Goal: Task Accomplishment & Management: Complete application form

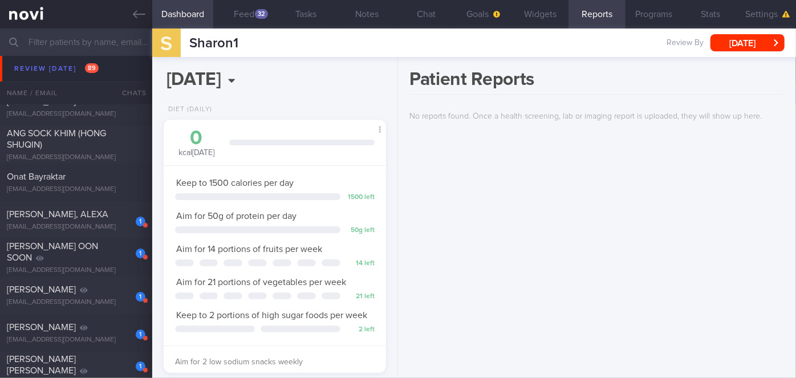
scroll to position [4301, 0]
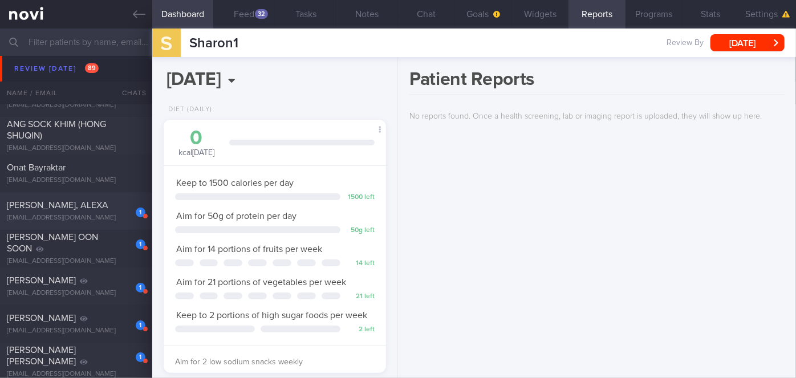
click at [112, 207] on div "[PERSON_NAME], ALEXA" at bounding box center [75, 205] width 136 height 11
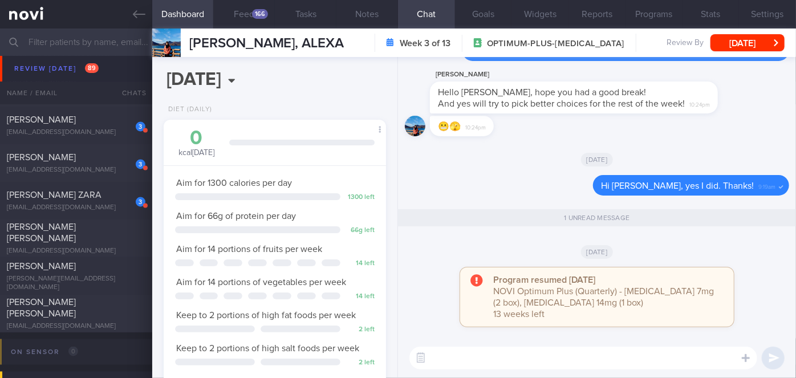
scroll to position [7152, 0]
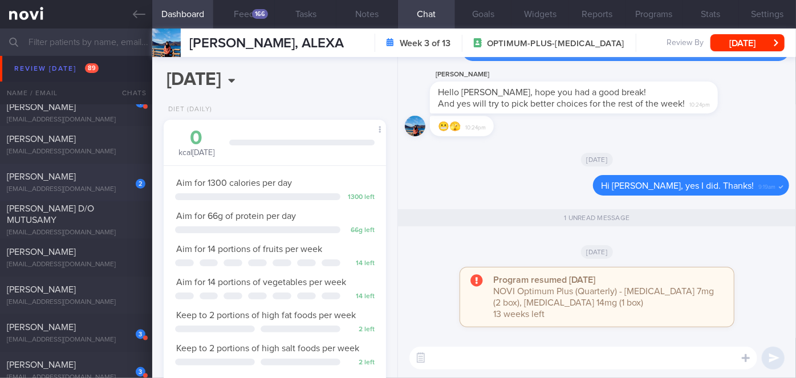
click at [91, 183] on div "2 [PERSON_NAME] [EMAIL_ADDRESS][DOMAIN_NAME]" at bounding box center [76, 182] width 152 height 23
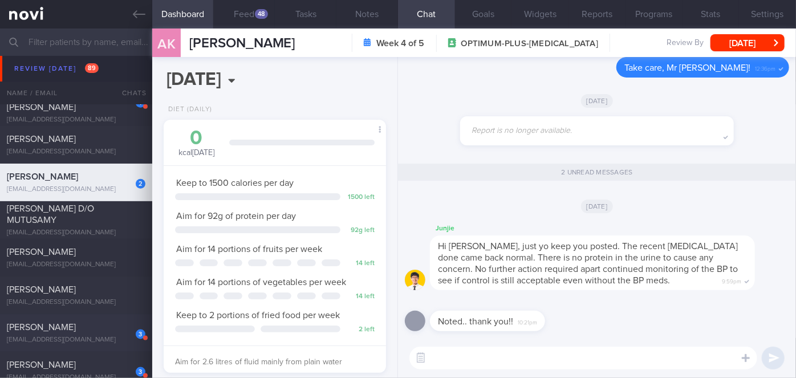
scroll to position [7256, 0]
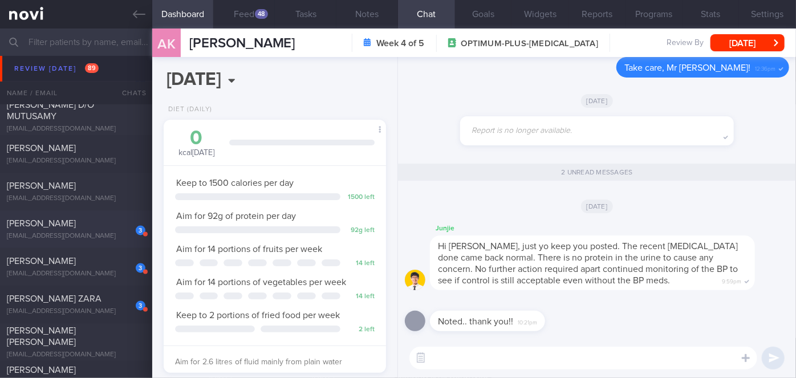
click at [76, 219] on span "[PERSON_NAME]" at bounding box center [41, 223] width 69 height 9
type input "nil"
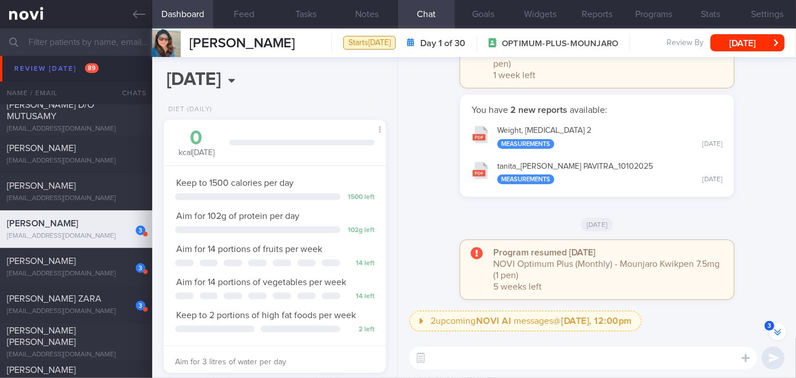
scroll to position [-155, 0]
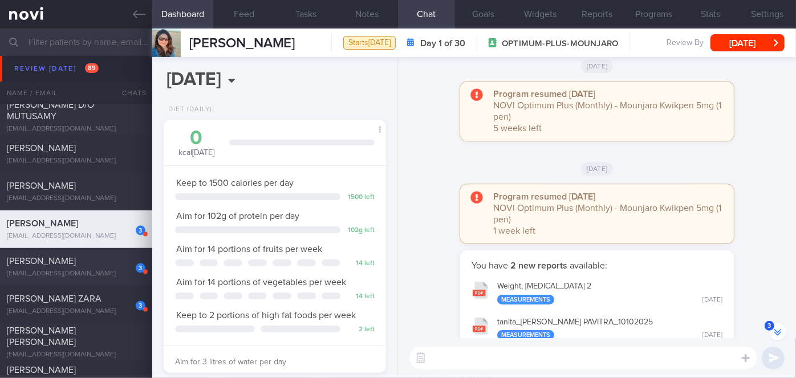
click at [68, 260] on span "[PERSON_NAME]" at bounding box center [41, 261] width 69 height 9
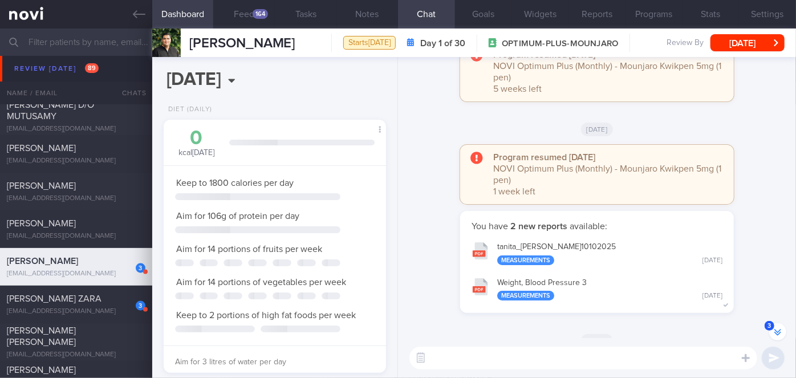
scroll to position [-259, 0]
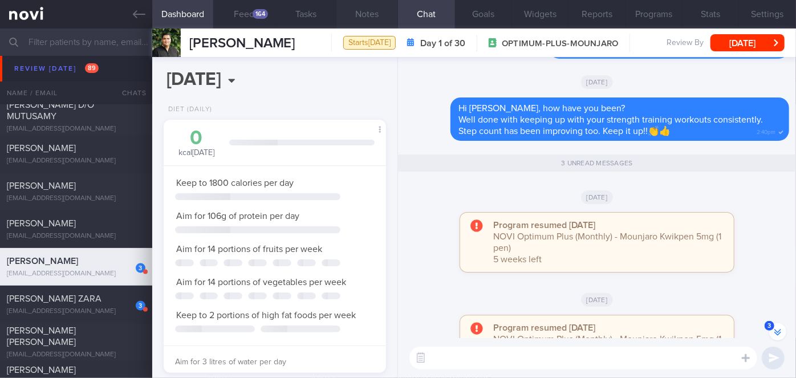
click at [73, 303] on div "[PERSON_NAME] ZARA" at bounding box center [75, 298] width 136 height 11
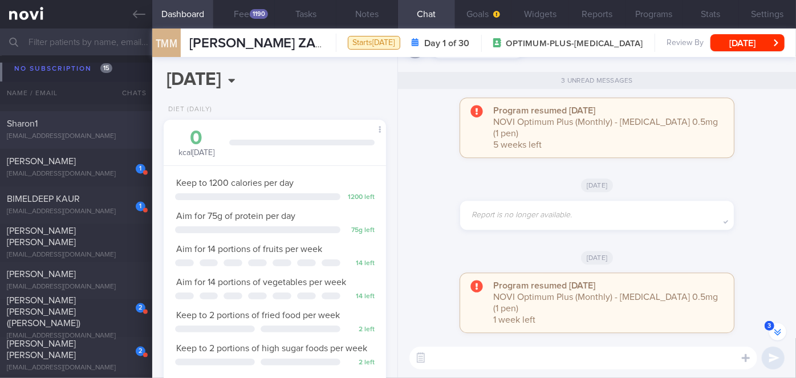
scroll to position [14200, 0]
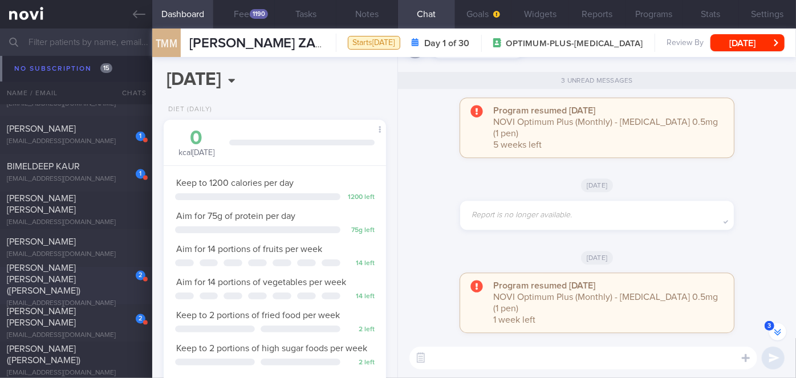
click at [107, 282] on div "[PERSON_NAME] [PERSON_NAME] ([PERSON_NAME])" at bounding box center [75, 280] width 136 height 34
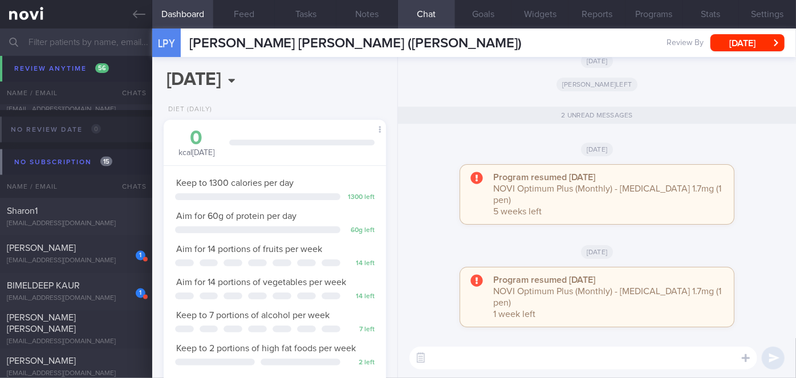
scroll to position [14154, 0]
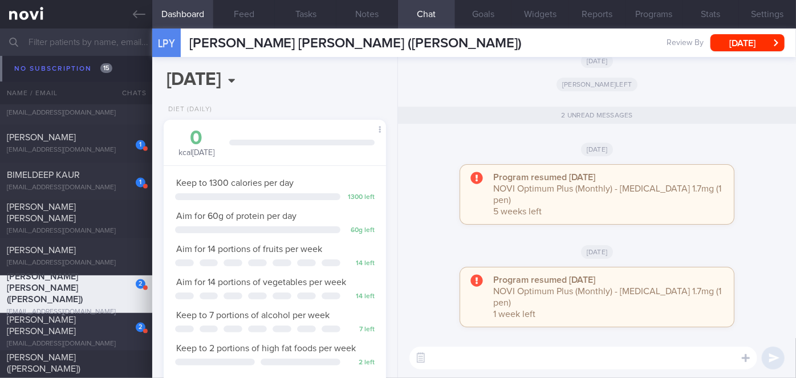
click at [123, 330] on div "2" at bounding box center [132, 324] width 25 height 18
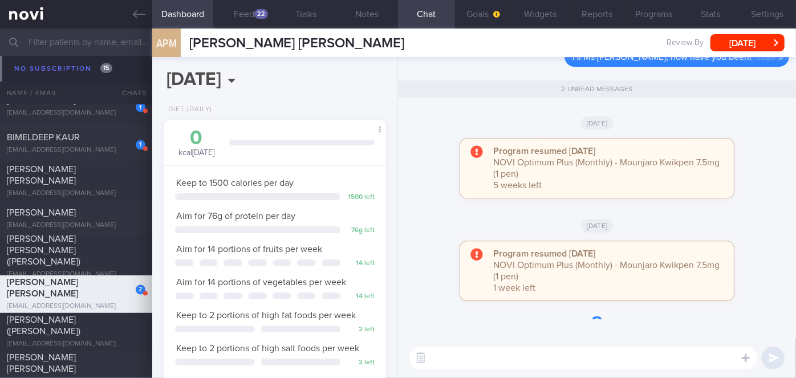
scroll to position [14117, 0]
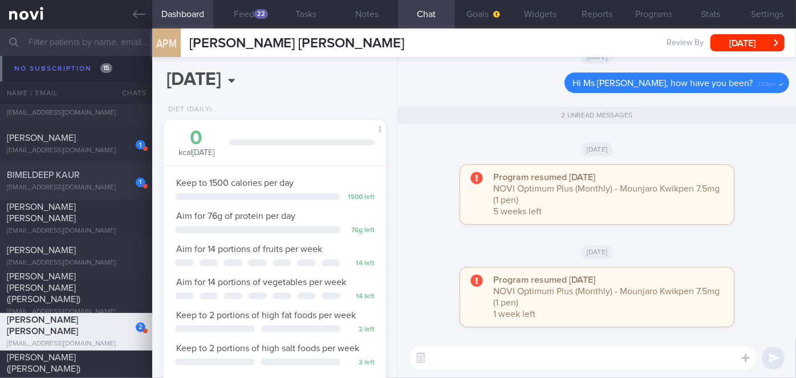
click at [105, 180] on div "BIMELDEEP KAUR" at bounding box center [75, 175] width 136 height 11
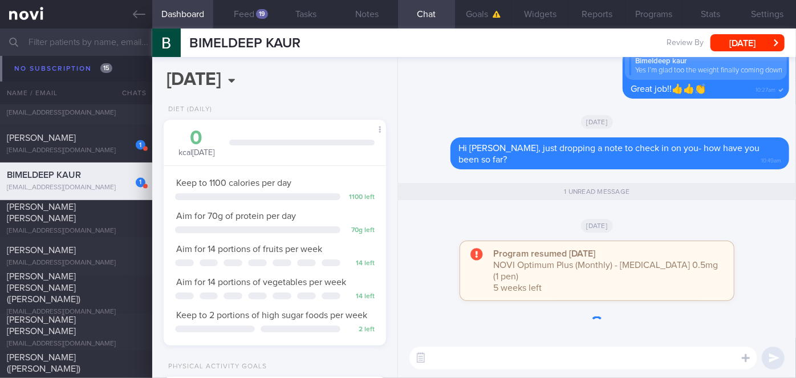
scroll to position [14079, 0]
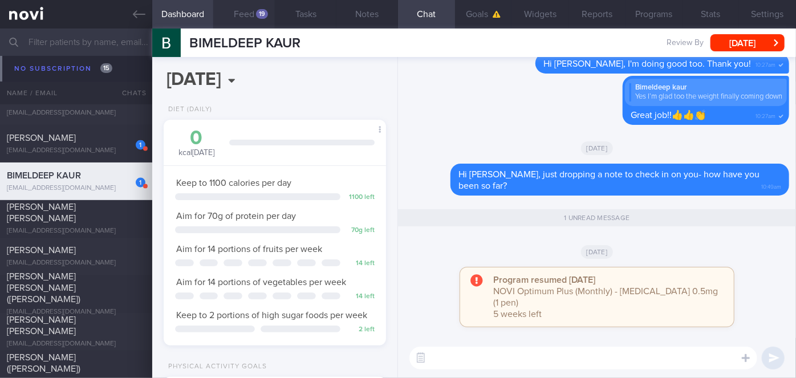
click at [256, 9] on button "Feed 19" at bounding box center [244, 14] width 62 height 29
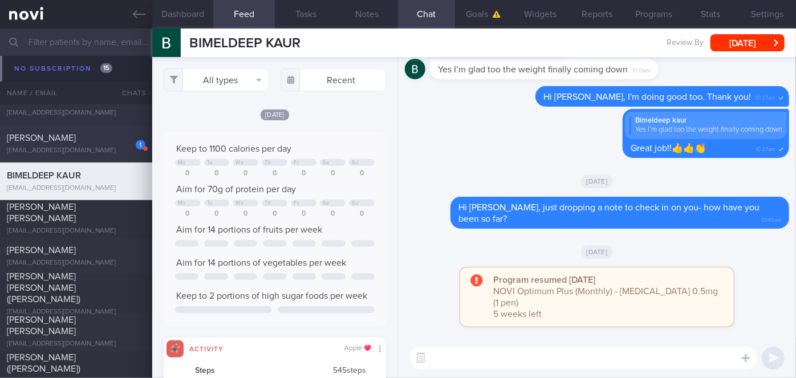
click at [112, 147] on div "1 [PERSON_NAME] [EMAIL_ADDRESS][DOMAIN_NAME]" at bounding box center [76, 143] width 152 height 23
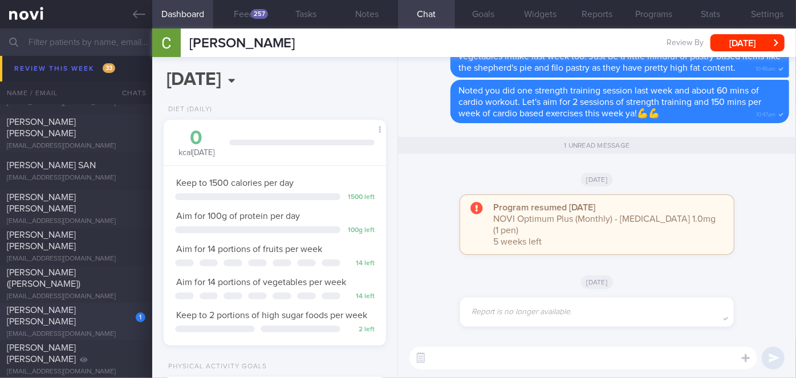
click at [110, 330] on div "[EMAIL_ADDRESS][DOMAIN_NAME]" at bounding box center [76, 334] width 139 height 9
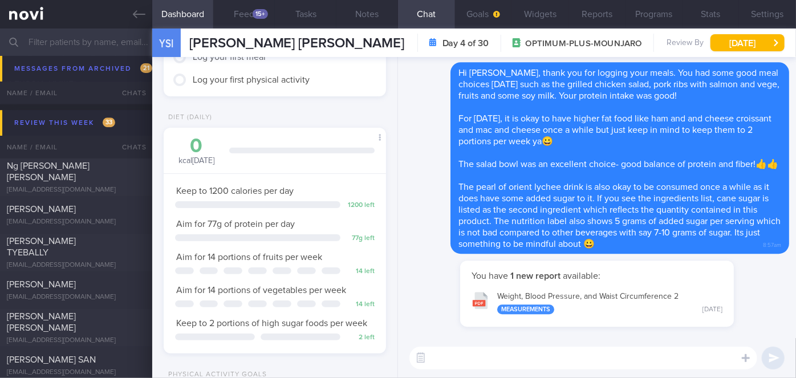
scroll to position [10428, 0]
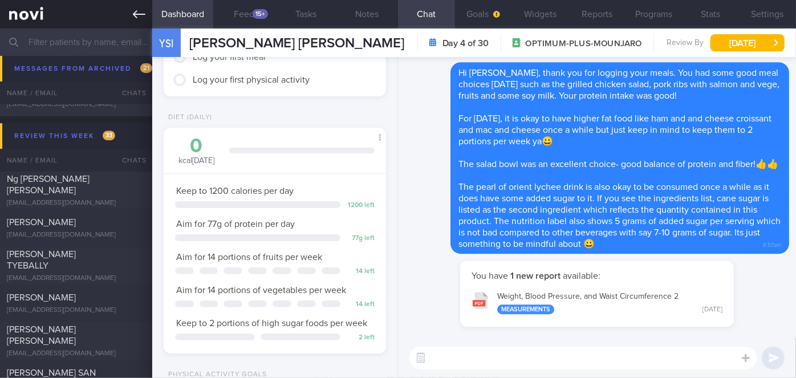
click at [139, 18] on icon at bounding box center [139, 14] width 13 height 13
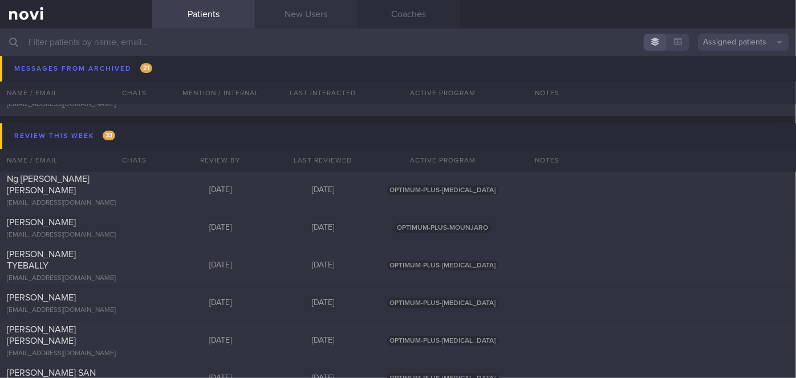
click at [287, 11] on link "New Users" at bounding box center [306, 14] width 103 height 29
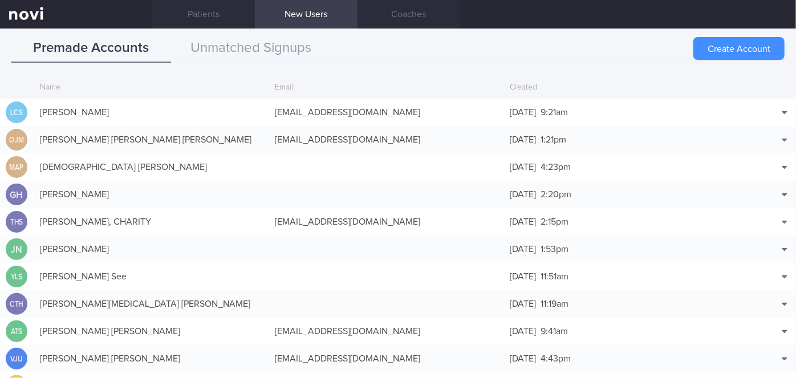
click at [733, 44] on button "Create Account" at bounding box center [738, 48] width 91 height 23
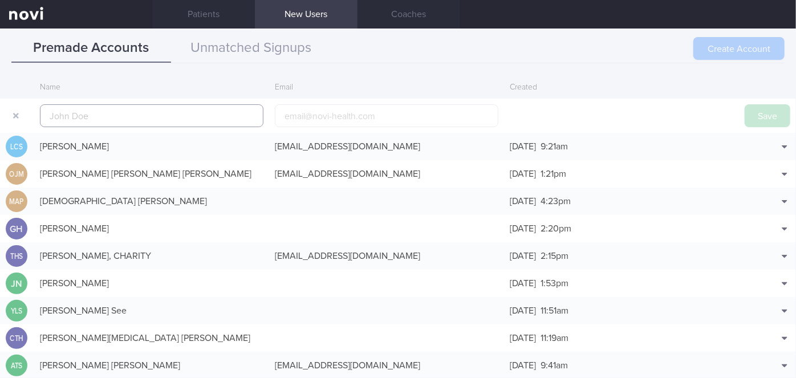
scroll to position [27, 0]
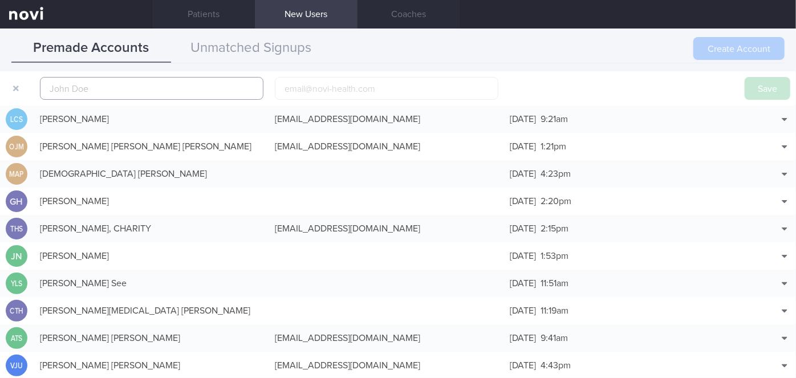
click at [90, 85] on input "text" at bounding box center [151, 88] width 223 height 23
paste input "[PERSON_NAME] S/O [PERSON_NAME]"
type input "[PERSON_NAME] S/O [PERSON_NAME]"
click at [345, 93] on input "email" at bounding box center [386, 88] width 223 height 23
paste input "[EMAIL_ADDRESS][DOMAIN_NAME]"
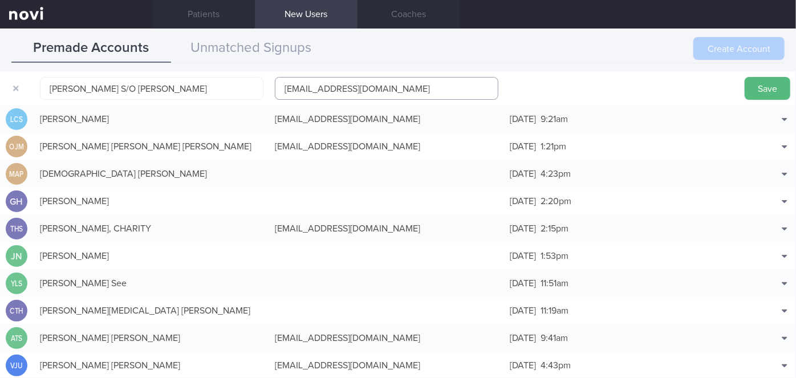
click at [313, 82] on input "[EMAIL_ADDRESS][DOMAIN_NAME]" at bounding box center [386, 88] width 223 height 23
type input "[EMAIL_ADDRESS][DOMAIN_NAME]"
click at [766, 88] on button "Save" at bounding box center [768, 88] width 46 height 23
